Goal: Transaction & Acquisition: Purchase product/service

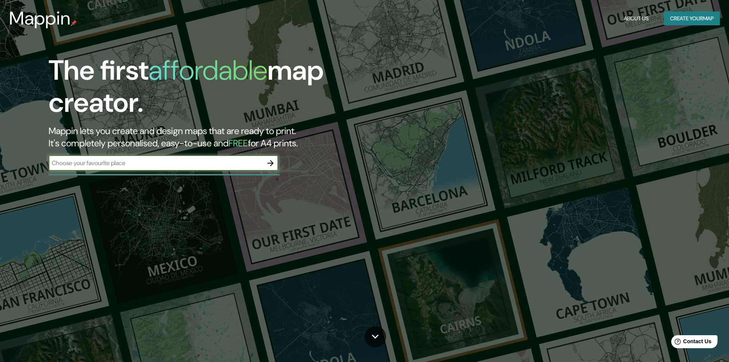
click at [181, 165] on input "text" at bounding box center [156, 163] width 214 height 9
type input "[GEOGRAPHIC_DATA]"
click at [271, 160] on icon "button" at bounding box center [270, 163] width 9 height 9
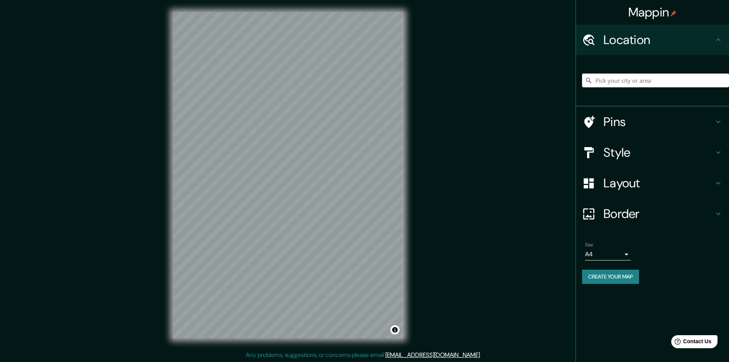
scroll to position [1, 0]
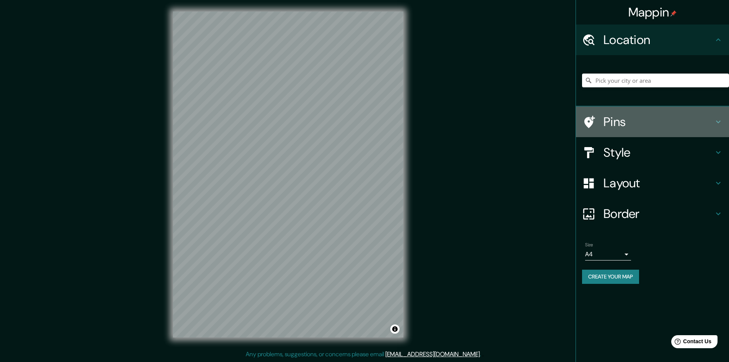
click at [600, 123] on div at bounding box center [592, 121] width 21 height 13
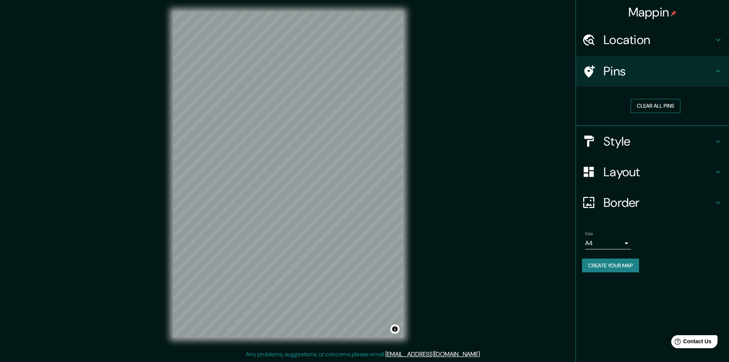
click at [655, 107] on button "Clear all pins" at bounding box center [656, 106] width 50 height 14
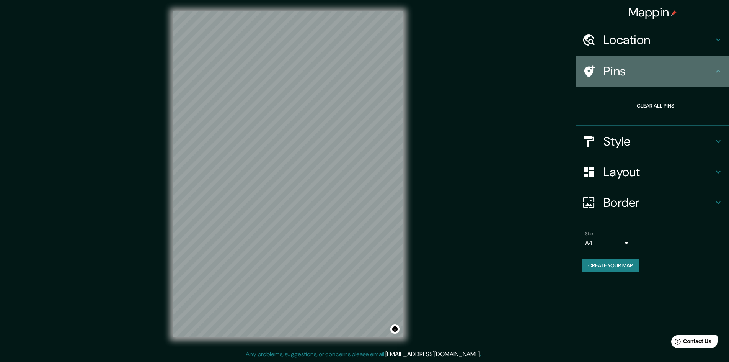
click at [584, 77] on icon at bounding box center [588, 71] width 13 height 13
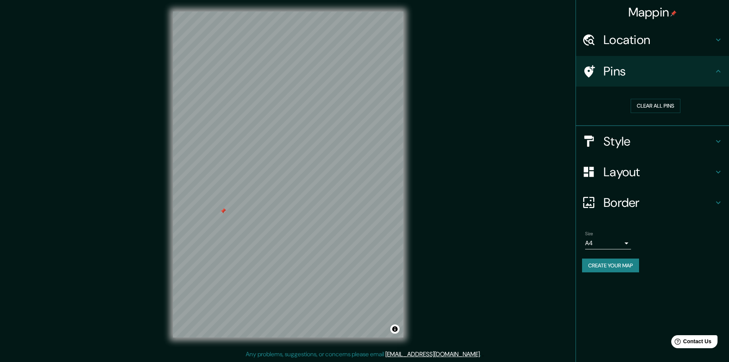
drag, startPoint x: 641, startPoint y: 106, endPoint x: 588, endPoint y: 121, distance: 55.0
click at [641, 106] on button "Clear all pins" at bounding box center [656, 106] width 50 height 14
click at [722, 72] on icon at bounding box center [718, 71] width 9 height 9
click at [653, 147] on h4 "Style" at bounding box center [659, 141] width 110 height 15
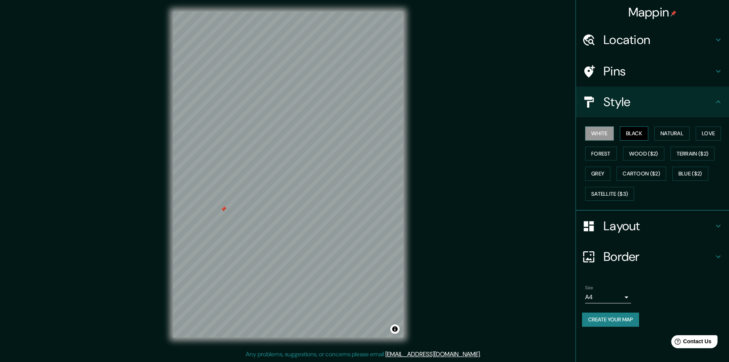
click at [645, 137] on button "Black" at bounding box center [634, 133] width 29 height 14
click at [672, 135] on button "Natural" at bounding box center [672, 133] width 35 height 14
click at [711, 135] on button "Love" at bounding box center [708, 133] width 25 height 14
click at [609, 158] on button "Forest" at bounding box center [601, 154] width 32 height 14
click at [643, 155] on button "Wood ($2)" at bounding box center [643, 154] width 41 height 14
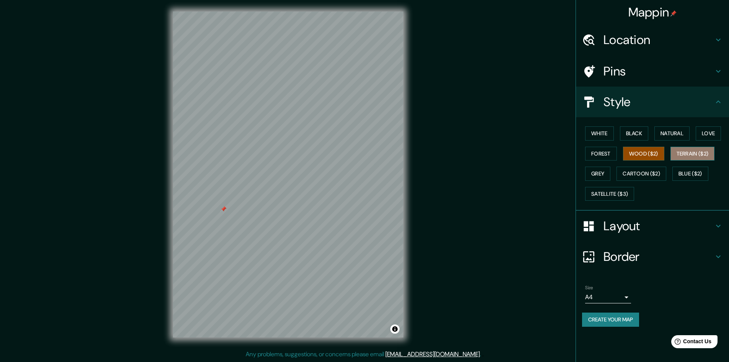
click at [686, 159] on button "Terrain ($2)" at bounding box center [693, 154] width 44 height 14
click at [687, 173] on button "Blue ($2)" at bounding box center [691, 174] width 36 height 14
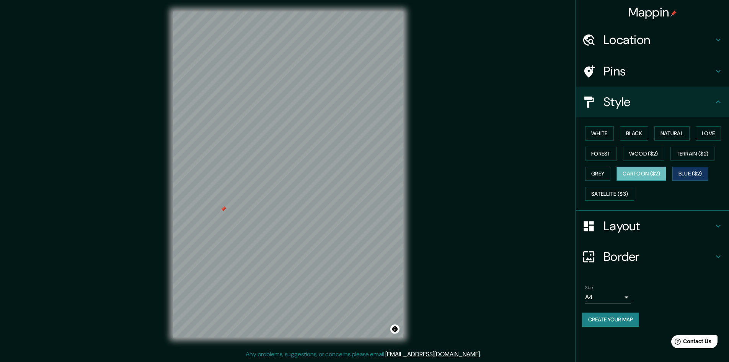
click at [659, 176] on button "Cartoon ($2)" at bounding box center [642, 174] width 50 height 14
click at [603, 173] on button "Grey" at bounding box center [597, 174] width 25 height 14
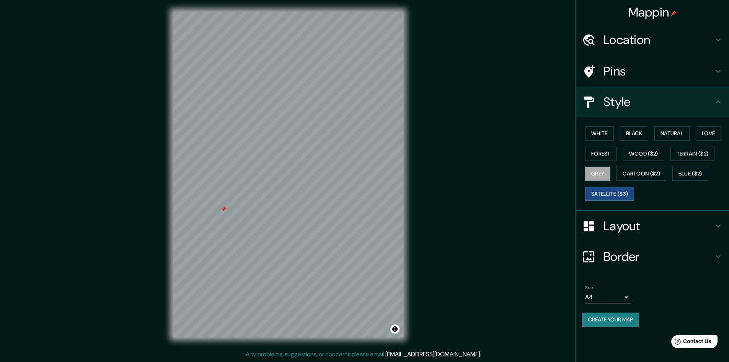
click at [600, 197] on button "Satellite ($3)" at bounding box center [609, 194] width 49 height 14
click at [601, 175] on button "Grey" at bounding box center [597, 174] width 25 height 14
click at [605, 155] on button "Forest" at bounding box center [601, 154] width 32 height 14
click at [628, 222] on h4 "Layout" at bounding box center [659, 225] width 110 height 15
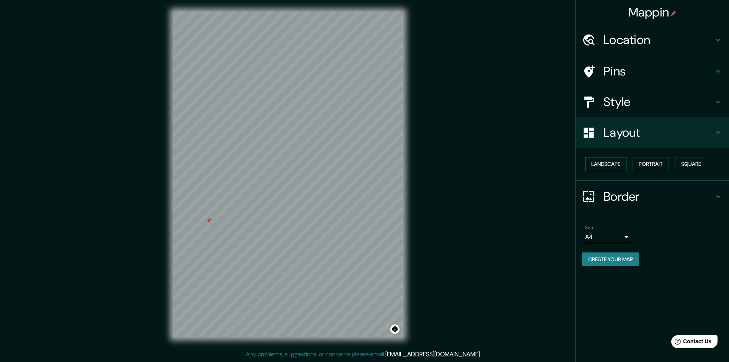
click at [618, 161] on button "Landscape" at bounding box center [605, 164] width 41 height 14
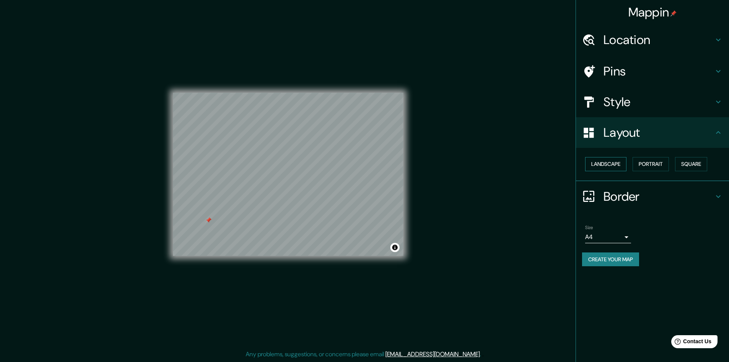
click at [618, 161] on button "Landscape" at bounding box center [605, 164] width 41 height 14
click at [660, 167] on button "Portrait" at bounding box center [651, 164] width 36 height 14
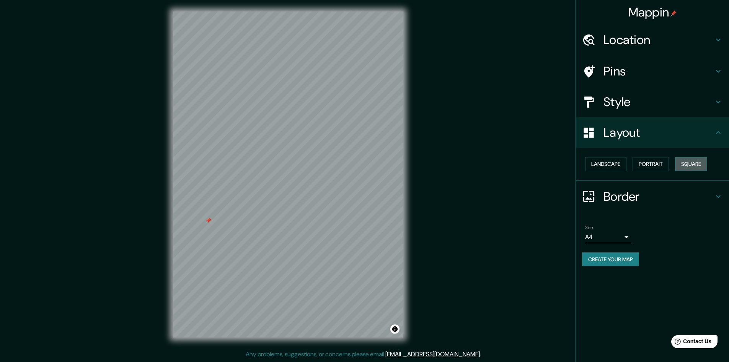
click at [690, 163] on button "Square" at bounding box center [691, 164] width 32 height 14
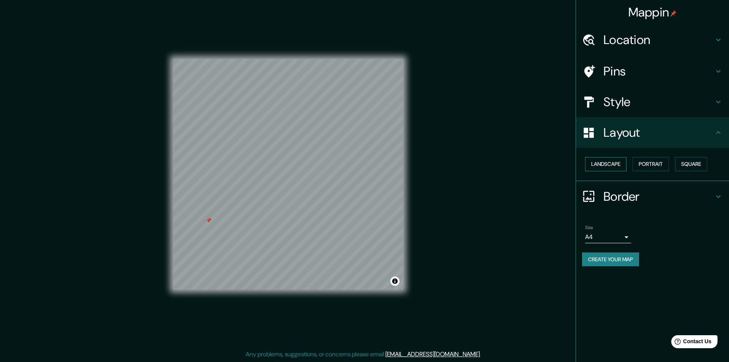
click at [612, 166] on button "Landscape" at bounding box center [605, 164] width 41 height 14
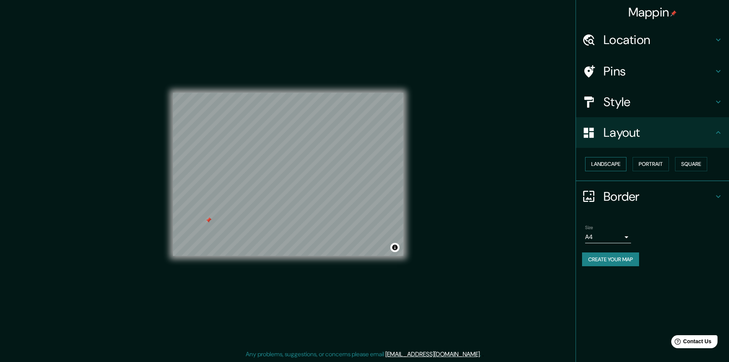
click at [626, 162] on button "Landscape" at bounding box center [605, 164] width 41 height 14
click at [696, 163] on button "Square" at bounding box center [691, 164] width 32 height 14
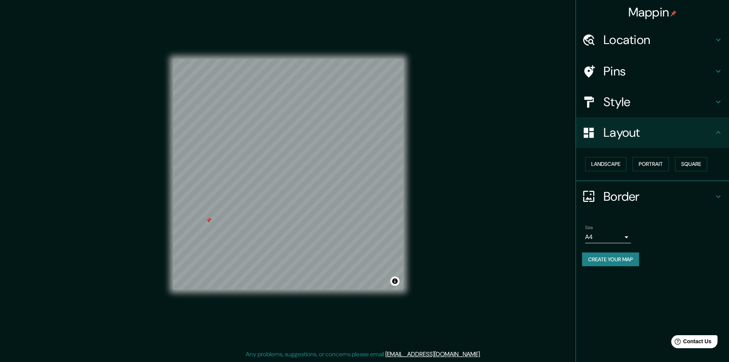
click at [641, 201] on h4 "Border" at bounding box center [659, 196] width 110 height 15
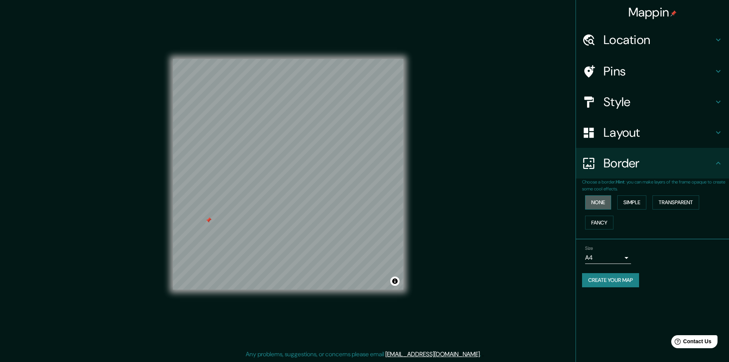
click at [602, 201] on button "None" at bounding box center [598, 202] width 26 height 14
click at [624, 201] on button "Simple" at bounding box center [632, 202] width 29 height 14
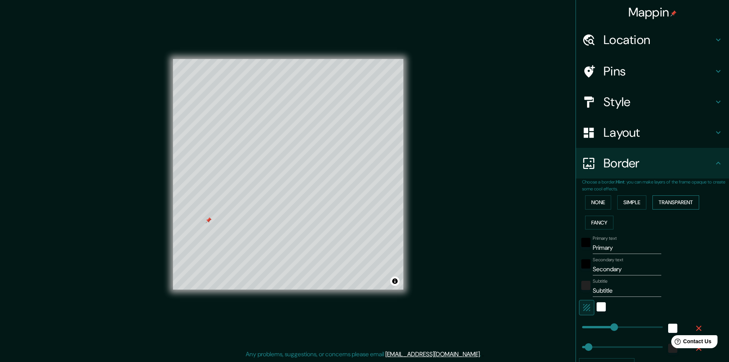
click at [664, 203] on button "Transparent" at bounding box center [676, 202] width 47 height 14
click at [595, 223] on button "Fancy" at bounding box center [599, 223] width 28 height 14
click at [597, 205] on button "None" at bounding box center [598, 202] width 26 height 14
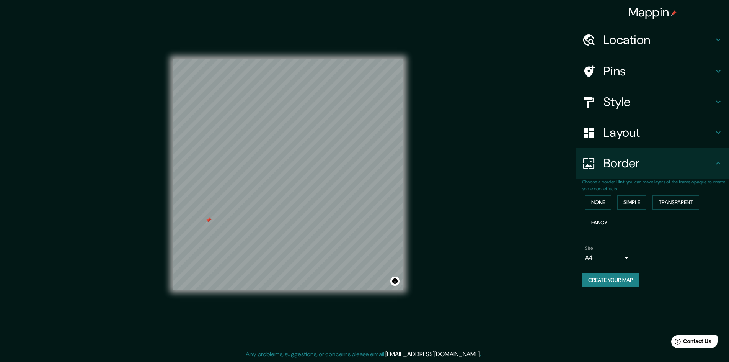
click at [641, 42] on h4 "Location" at bounding box center [659, 39] width 110 height 15
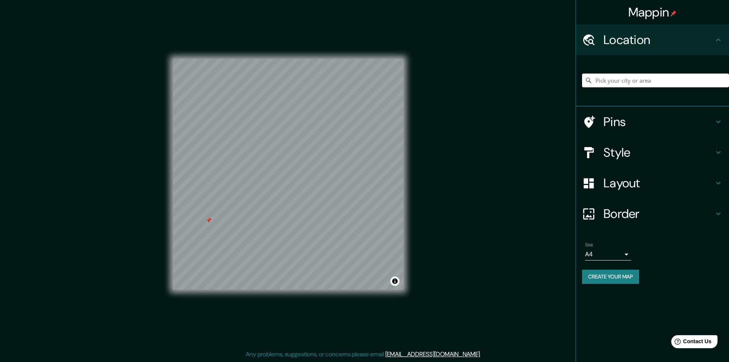
click at [641, 42] on h4 "Location" at bounding box center [659, 39] width 110 height 15
click at [594, 277] on button "Create your map" at bounding box center [610, 277] width 57 height 14
click at [613, 253] on body "Mappin Location Pins Style Layout Border Choose a border. Hint : you can make l…" at bounding box center [364, 180] width 729 height 362
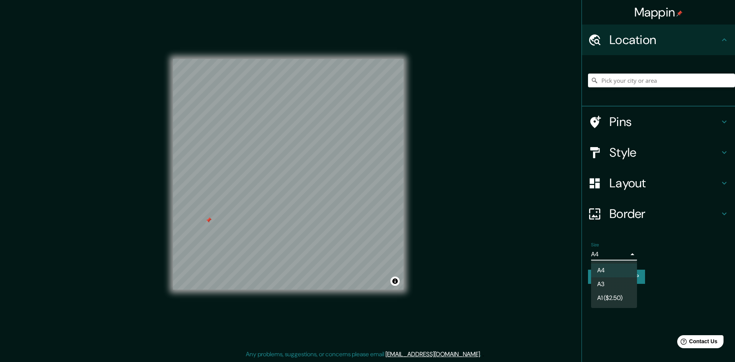
click at [613, 253] on div at bounding box center [367, 181] width 735 height 362
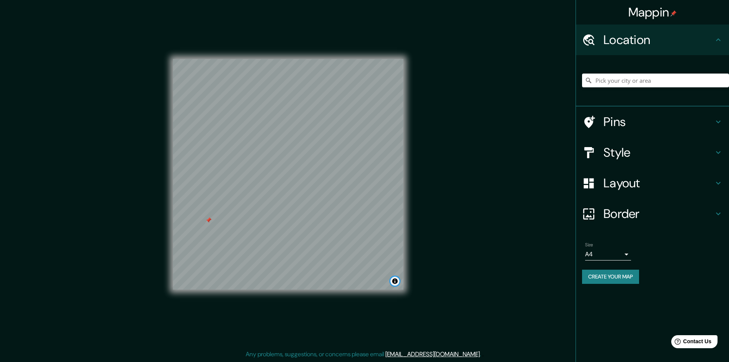
click at [395, 280] on button "Toggle attribution" at bounding box center [395, 280] width 9 height 9
